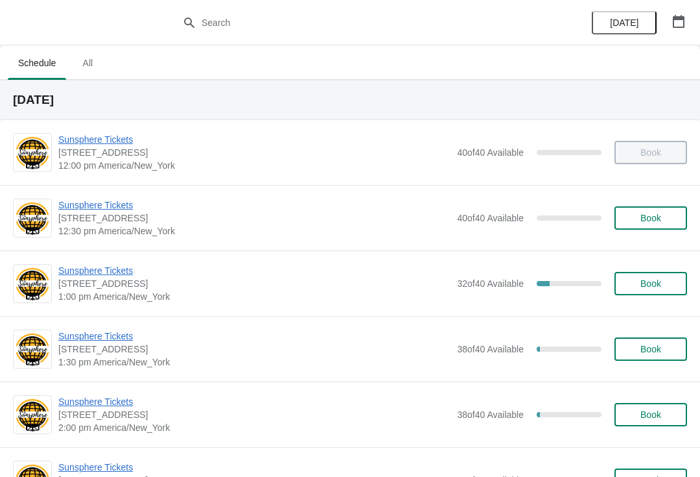
click at [118, 269] on span "Sunsphere Tickets" at bounding box center [254, 270] width 392 height 13
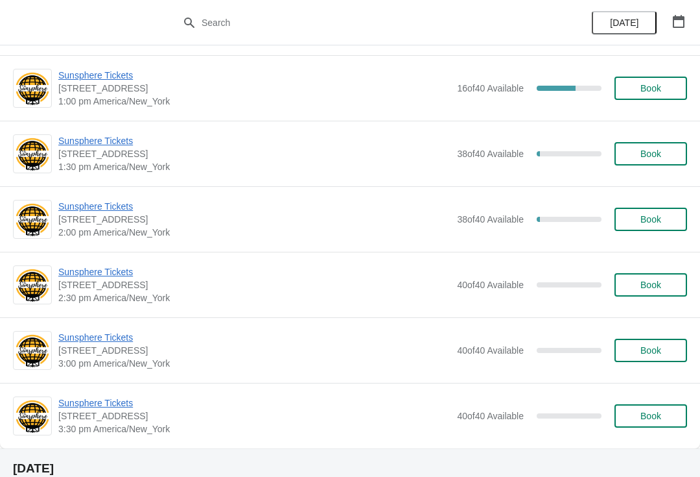
scroll to position [199, 0]
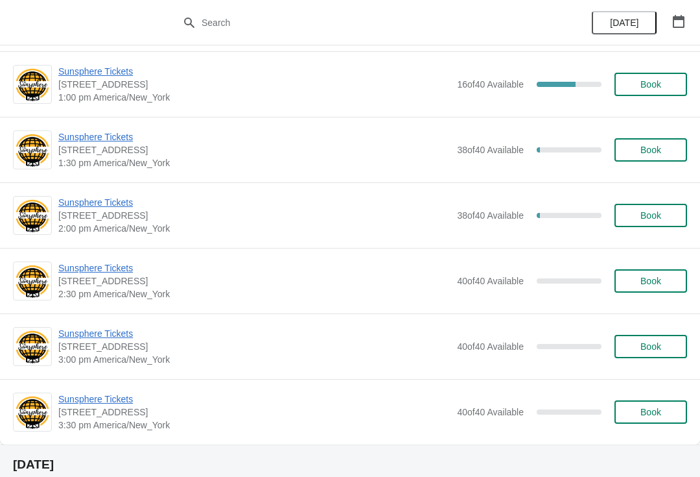
click at [107, 141] on span "Sunsphere Tickets" at bounding box center [254, 136] width 392 height 13
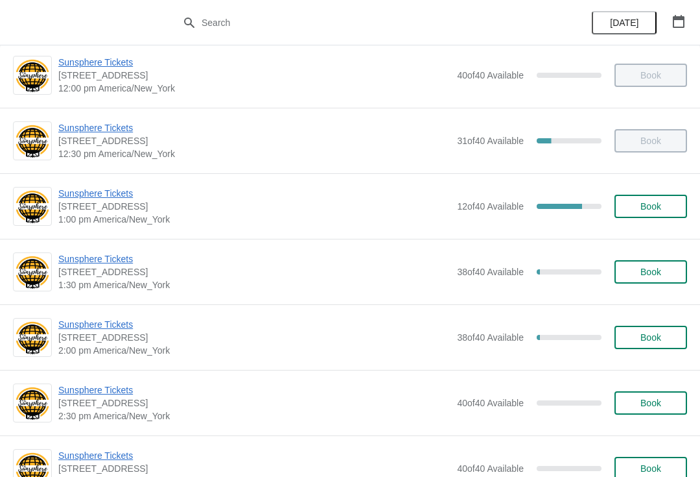
scroll to position [89, 0]
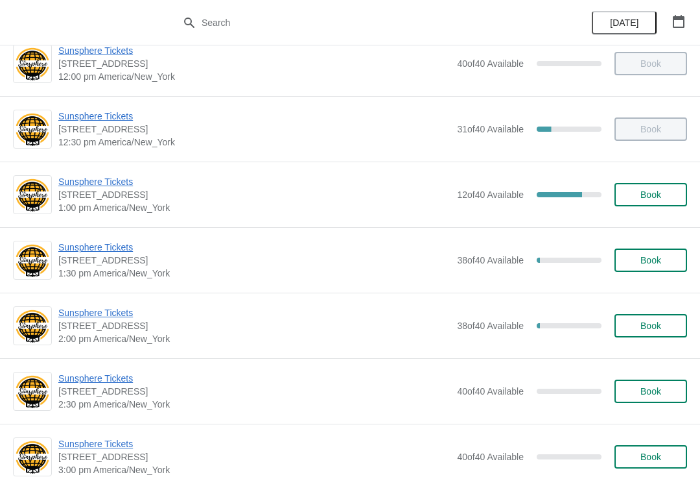
click at [104, 176] on span "Sunsphere Tickets" at bounding box center [254, 181] width 392 height 13
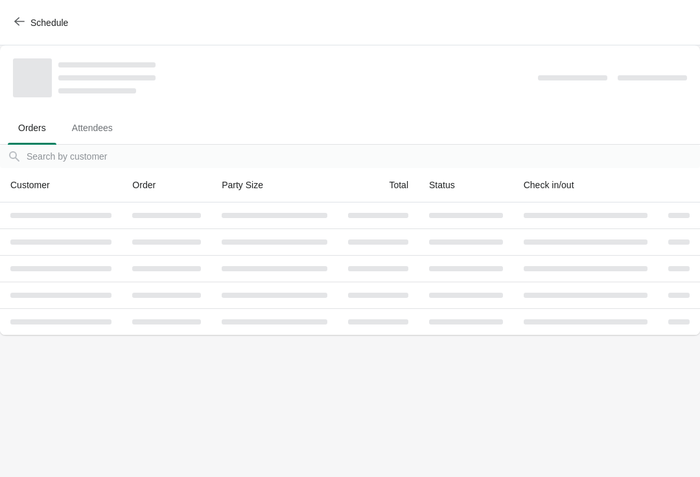
scroll to position [0, 0]
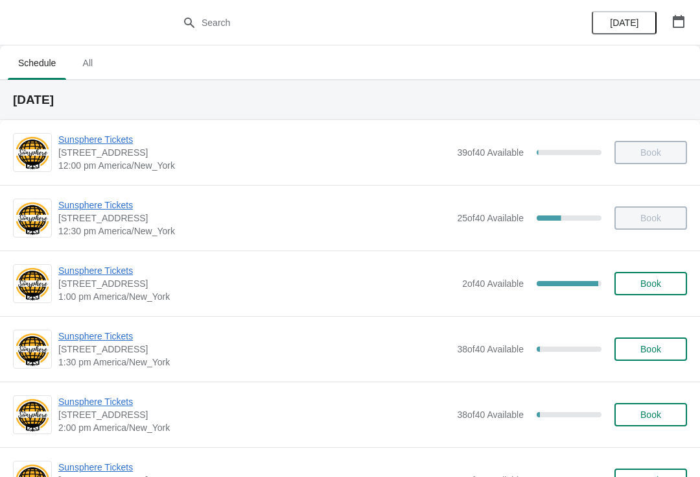
click at [114, 257] on div "Sunsphere Tickets 810 Clinch Avenue, Knoxville, TN, USA 1:00 pm America/New_Yor…" at bounding box center [350, 282] width 700 height 65
click at [102, 276] on span "Sunsphere Tickets" at bounding box center [256, 270] width 397 height 13
